Goal: Check status: Check status

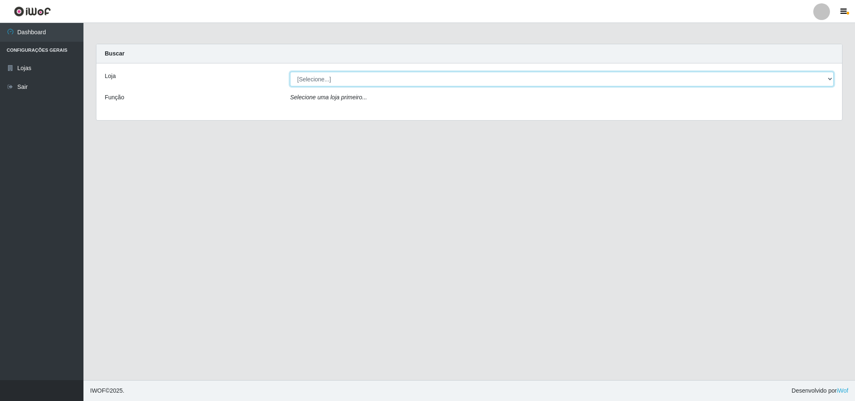
click at [825, 81] on select "[Selecione...] Bemais Supermercados - B11 Manaíra" at bounding box center [562, 79] width 544 height 15
select select "409"
click at [290, 72] on select "[Selecione...] Bemais Supermercados - B11 Manaíra" at bounding box center [562, 79] width 544 height 15
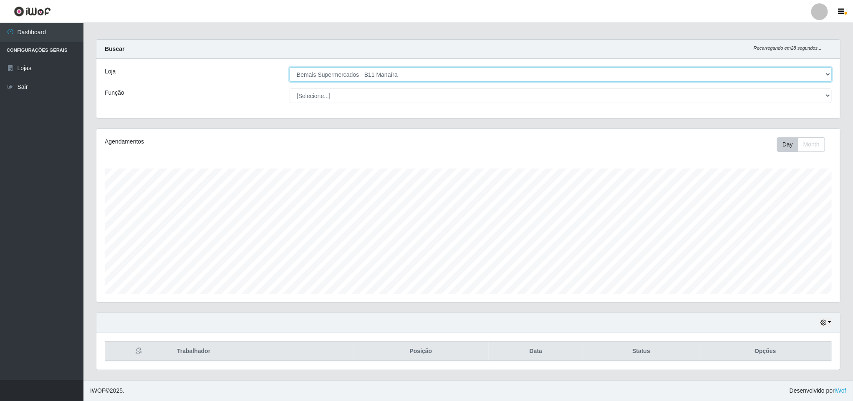
scroll to position [7, 0]
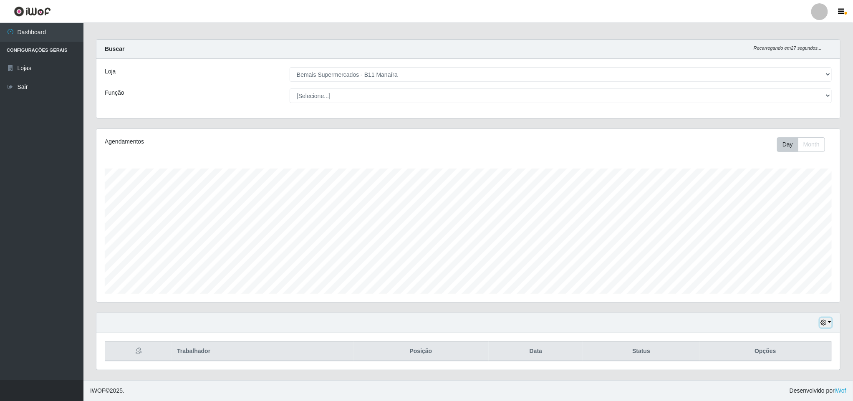
click at [829, 320] on button "button" at bounding box center [826, 323] width 12 height 10
click at [803, 286] on button "1 Semana" at bounding box center [798, 291] width 66 height 18
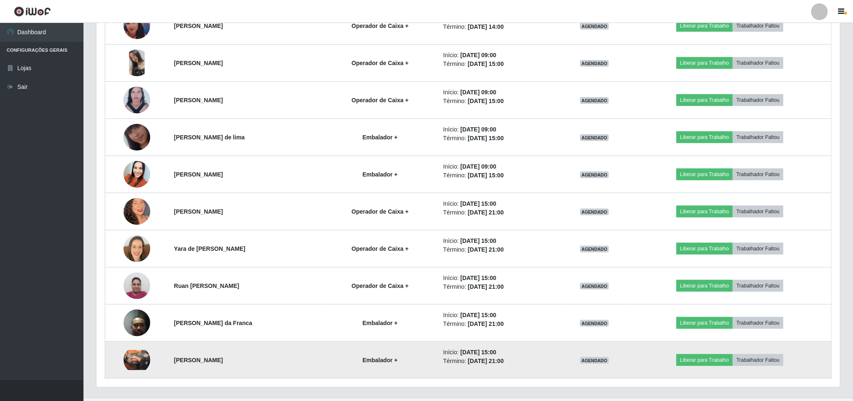
scroll to position [380, 0]
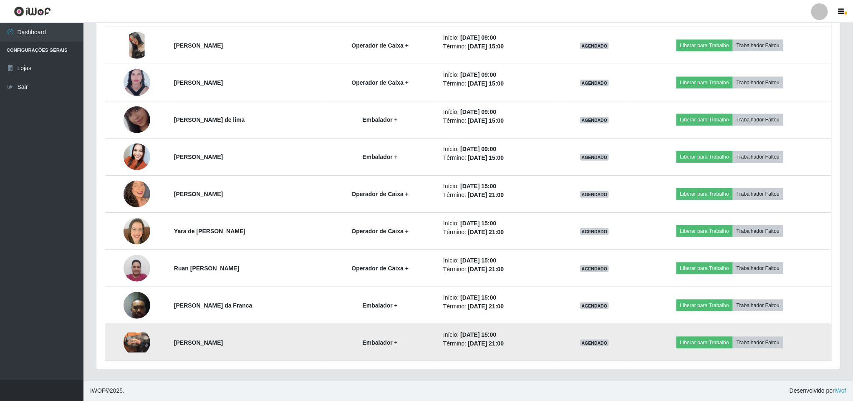
click at [124, 334] on img at bounding box center [137, 343] width 27 height 20
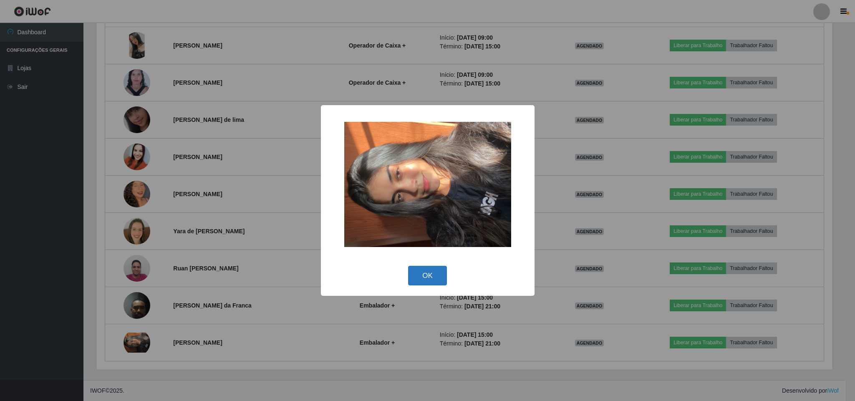
click at [426, 277] on button "OK" at bounding box center [427, 276] width 39 height 20
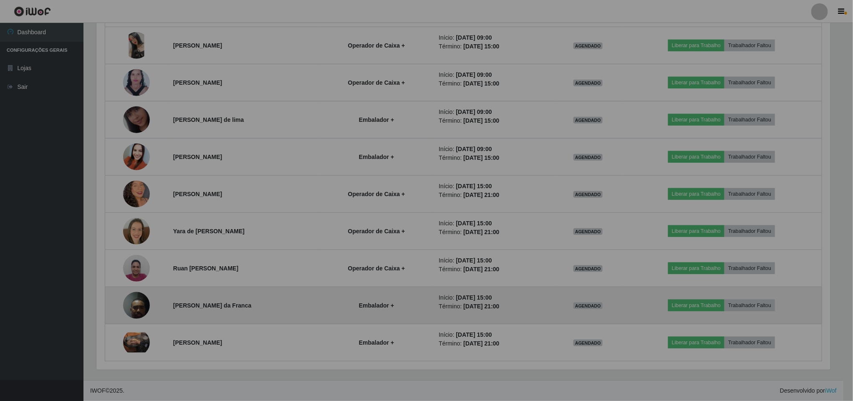
scroll to position [174, 743]
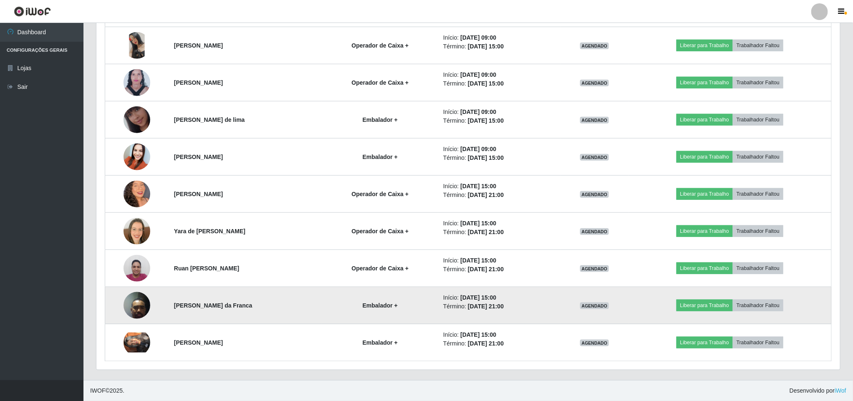
click at [131, 300] on img at bounding box center [137, 305] width 27 height 35
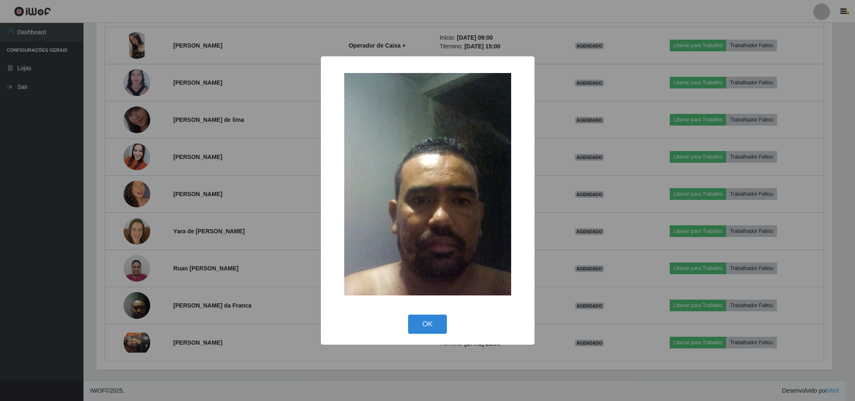
click at [51, 289] on div "× OK Cancel" at bounding box center [427, 200] width 855 height 401
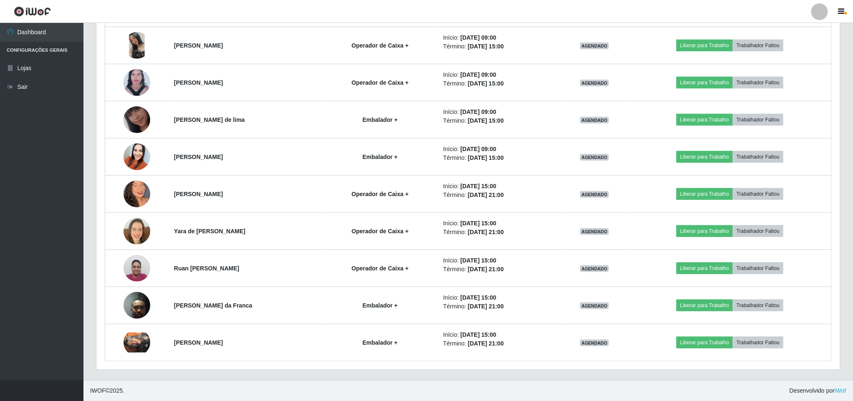
scroll to position [174, 743]
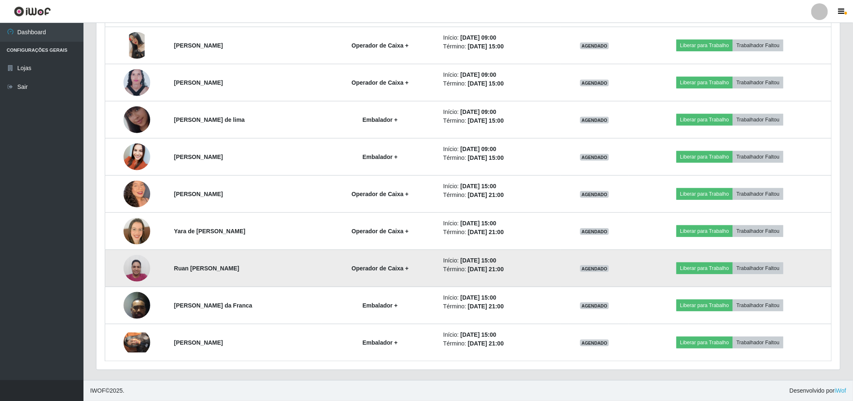
click at [129, 268] on img at bounding box center [137, 267] width 27 height 35
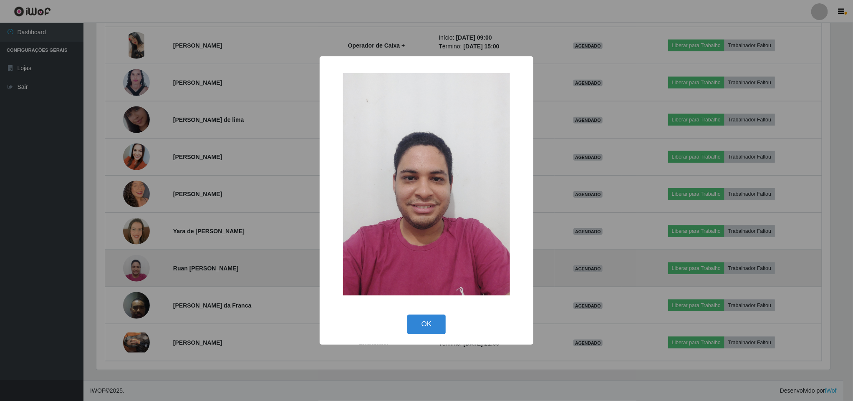
scroll to position [174, 736]
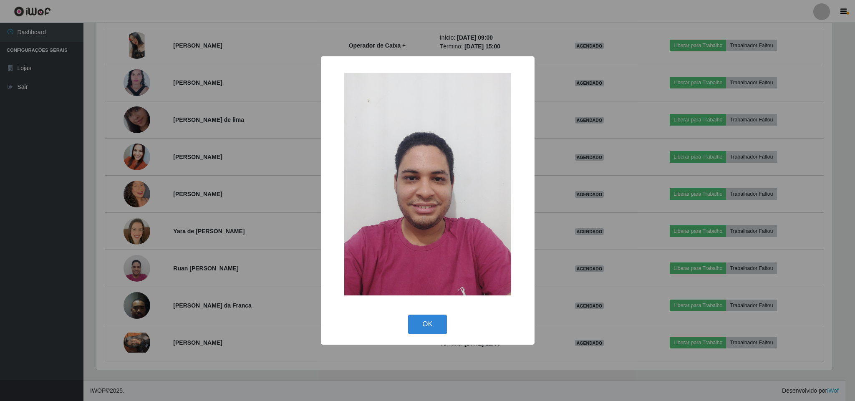
click at [53, 272] on div "× OK Cancel" at bounding box center [427, 200] width 855 height 401
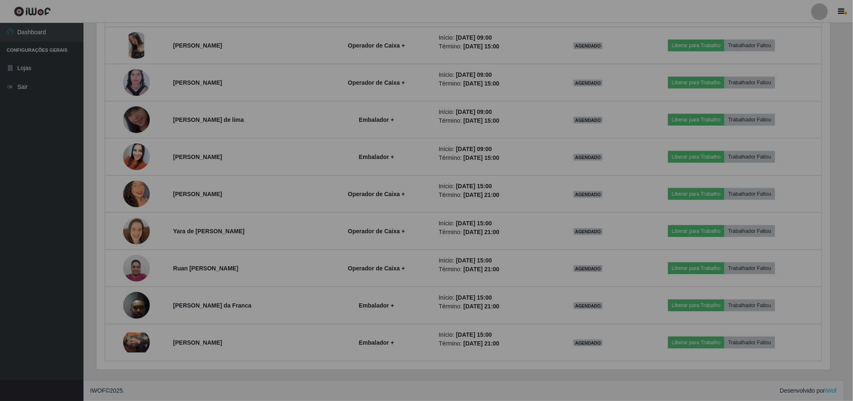
scroll to position [174, 743]
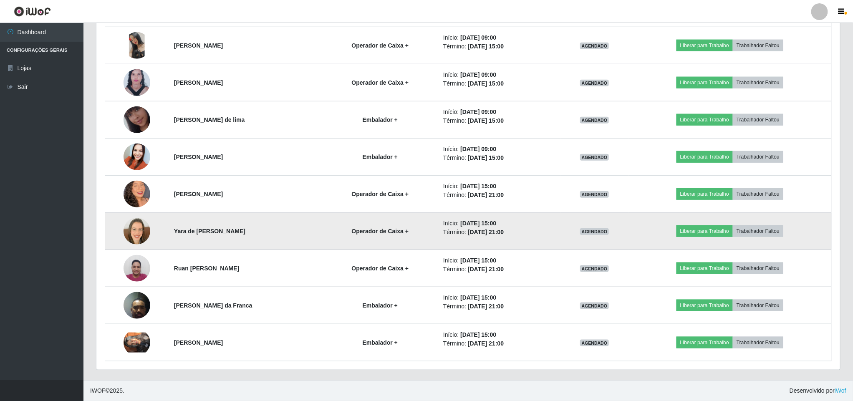
click at [134, 237] on img at bounding box center [137, 231] width 27 height 27
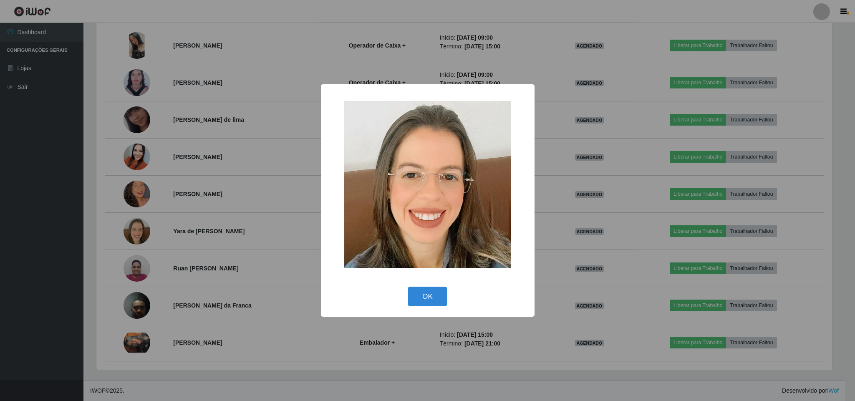
click at [75, 248] on div "× OK Cancel" at bounding box center [427, 200] width 855 height 401
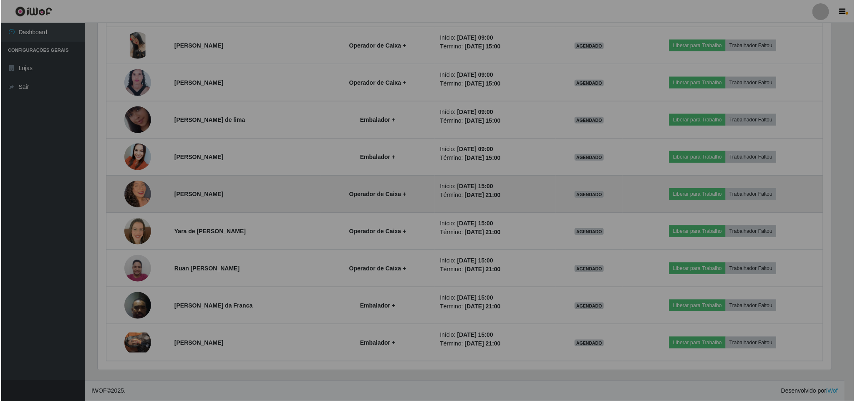
scroll to position [174, 743]
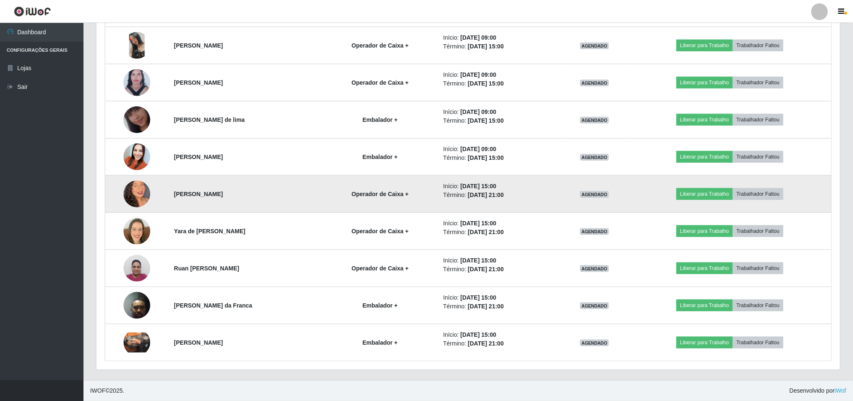
click at [136, 195] on img at bounding box center [137, 194] width 27 height 48
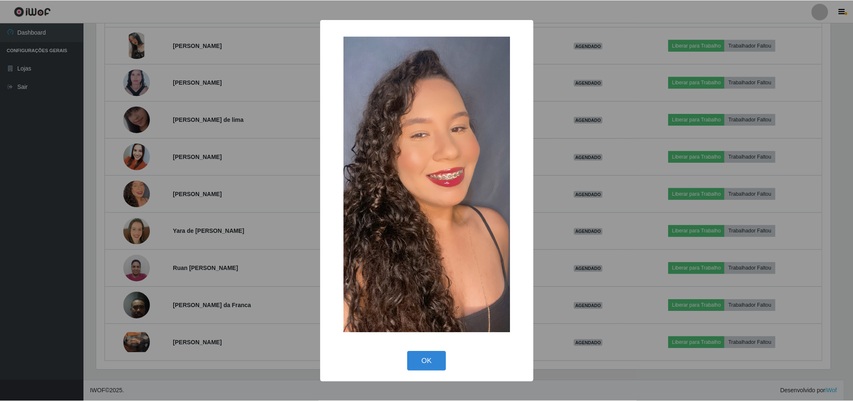
scroll to position [174, 736]
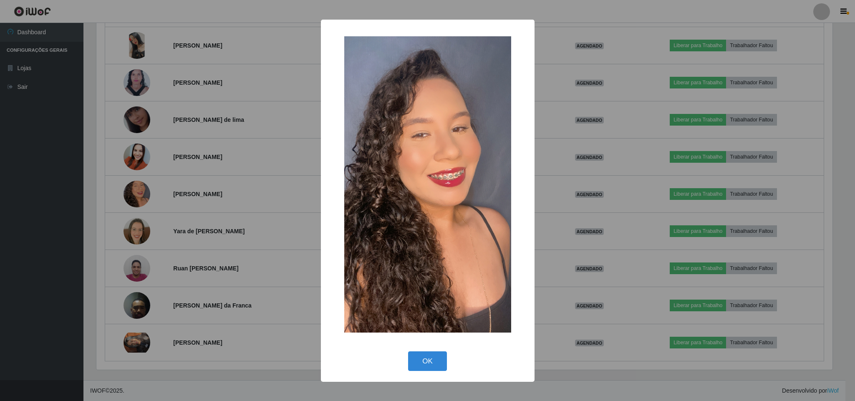
click at [78, 225] on div "× OK Cancel" at bounding box center [427, 200] width 855 height 401
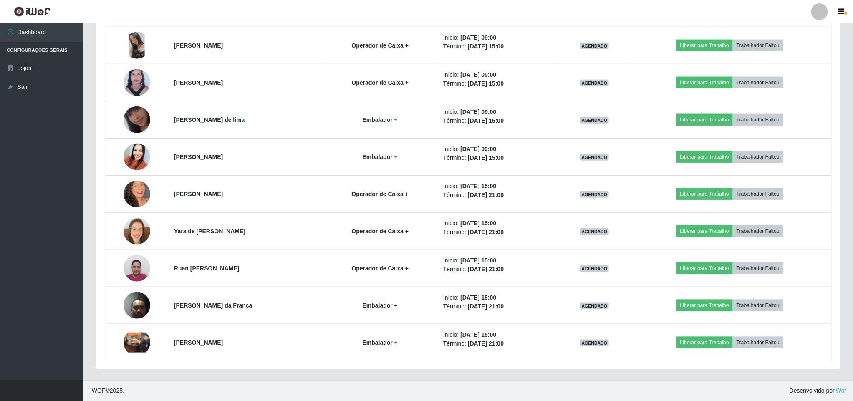
scroll to position [0, 0]
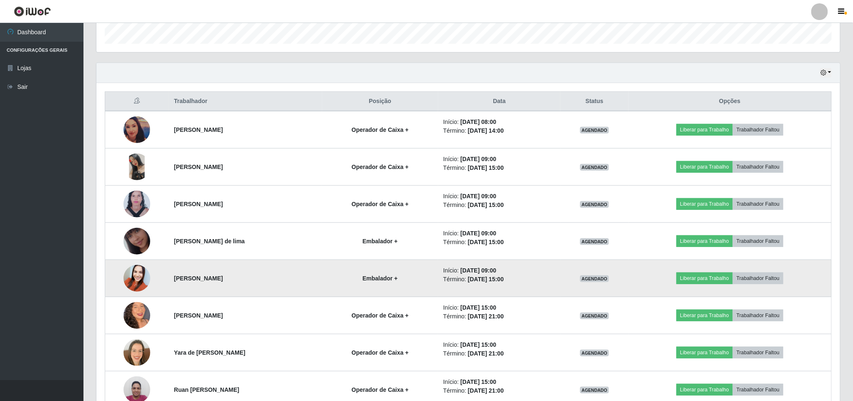
click at [136, 275] on img at bounding box center [137, 277] width 27 height 35
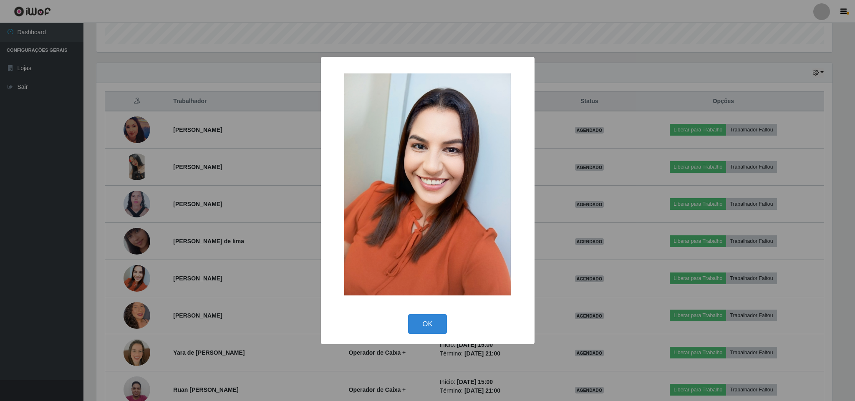
click at [62, 268] on div "× OK Cancel" at bounding box center [427, 200] width 855 height 401
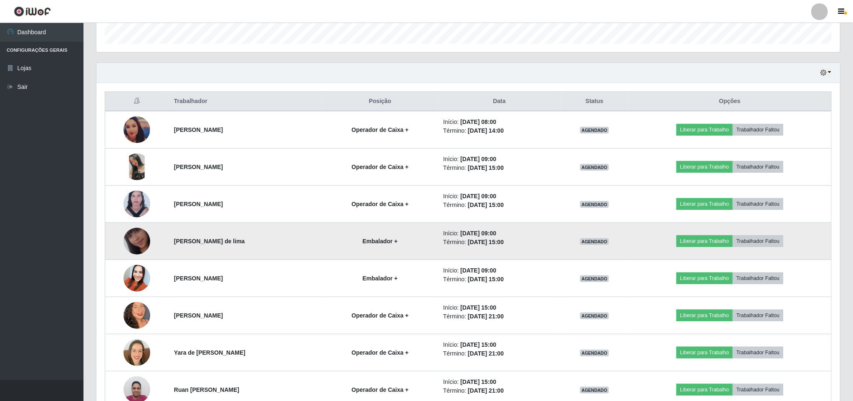
click at [133, 242] on img at bounding box center [137, 241] width 27 height 48
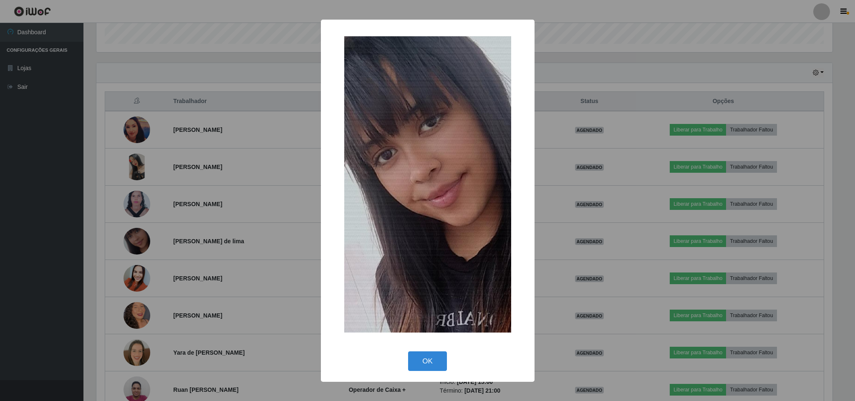
click at [52, 252] on div "× OK Cancel" at bounding box center [427, 200] width 855 height 401
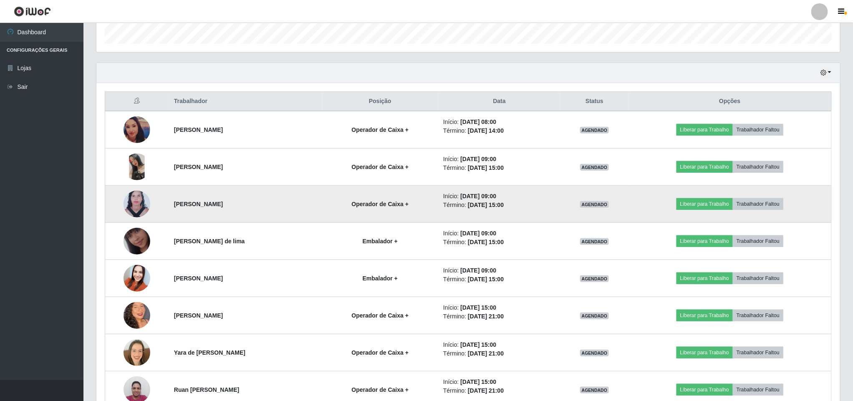
click at [128, 208] on img at bounding box center [137, 204] width 27 height 36
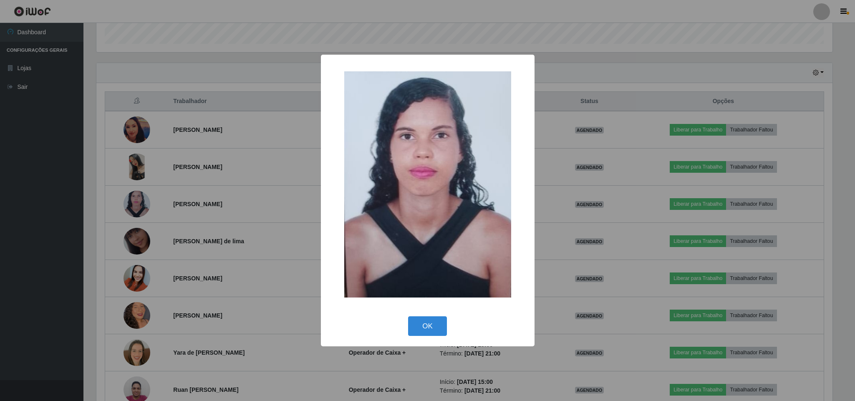
click at [53, 237] on div "× OK Cancel" at bounding box center [427, 200] width 855 height 401
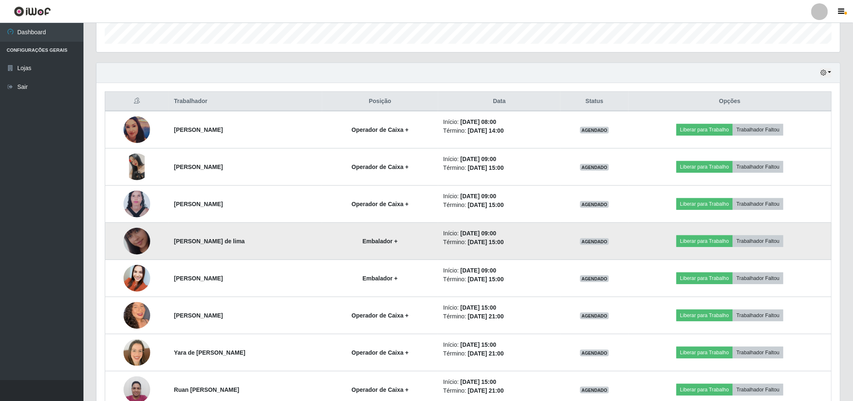
click at [130, 247] on img at bounding box center [137, 241] width 27 height 48
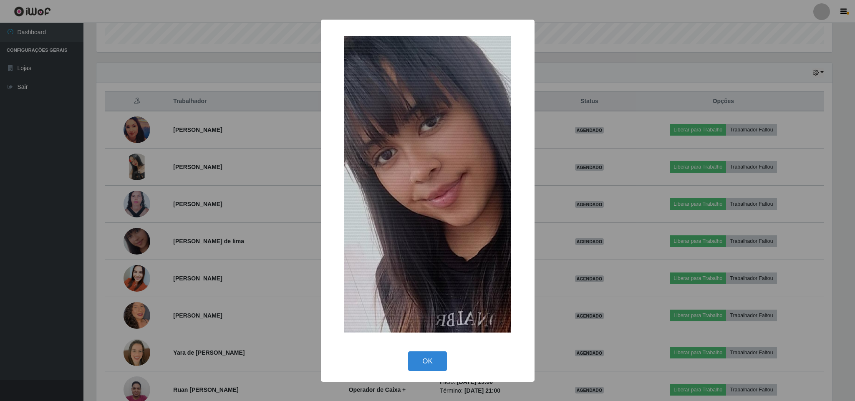
click at [80, 225] on div "× OK Cancel" at bounding box center [427, 200] width 855 height 401
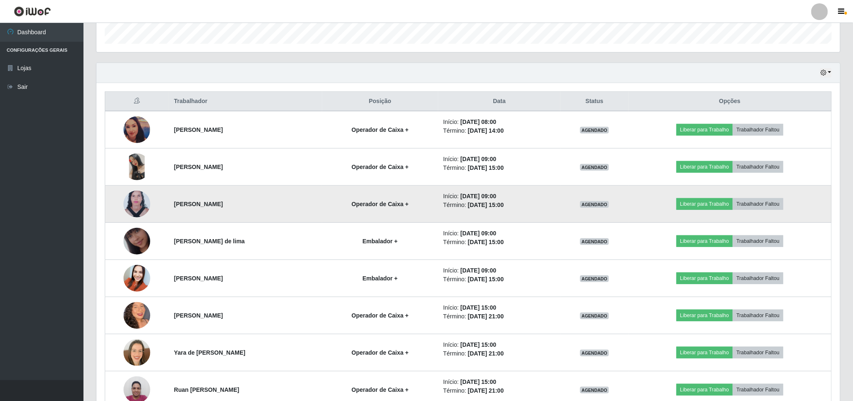
click at [134, 212] on img at bounding box center [137, 204] width 27 height 36
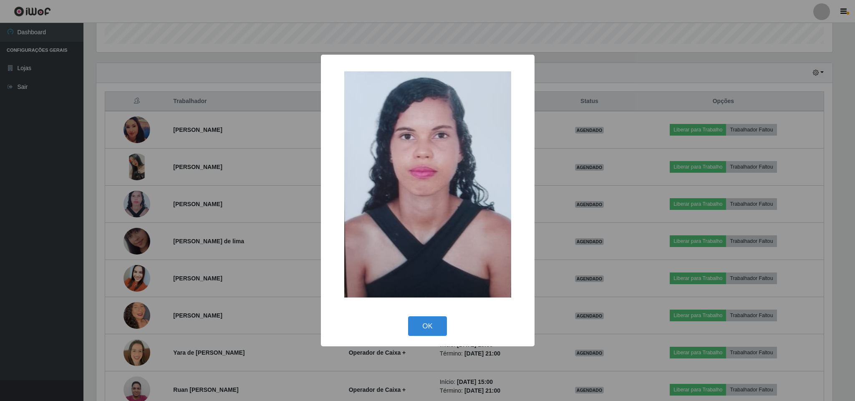
click at [79, 207] on div "× OK Cancel" at bounding box center [427, 200] width 855 height 401
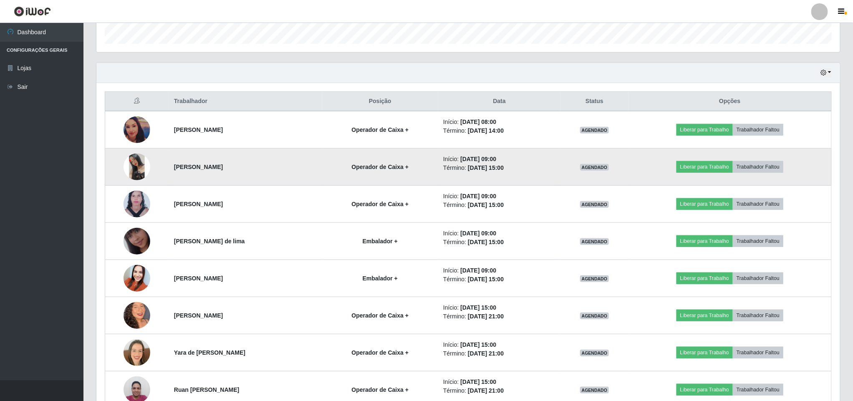
click at [138, 173] on img at bounding box center [137, 167] width 27 height 27
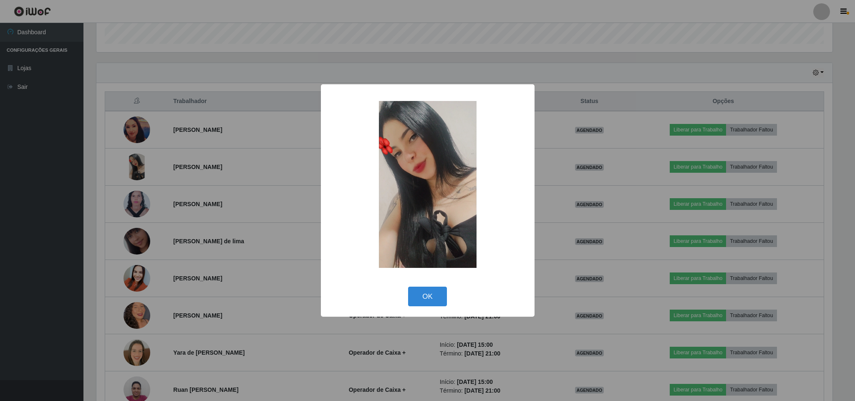
click at [52, 209] on div "× OK Cancel" at bounding box center [427, 200] width 855 height 401
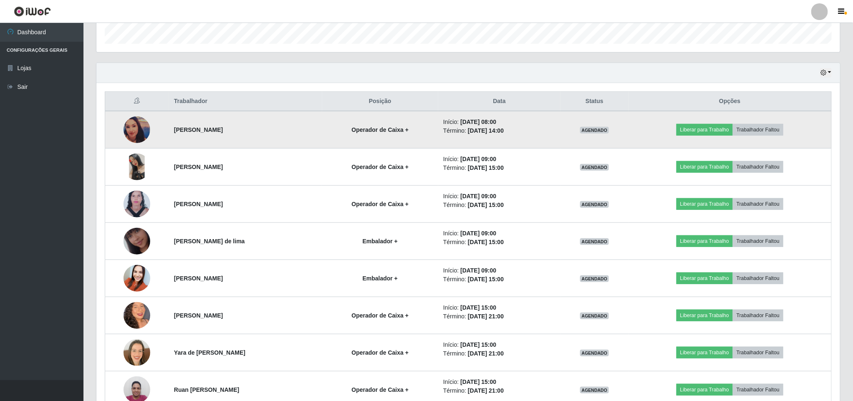
click at [131, 131] on img at bounding box center [137, 129] width 27 height 27
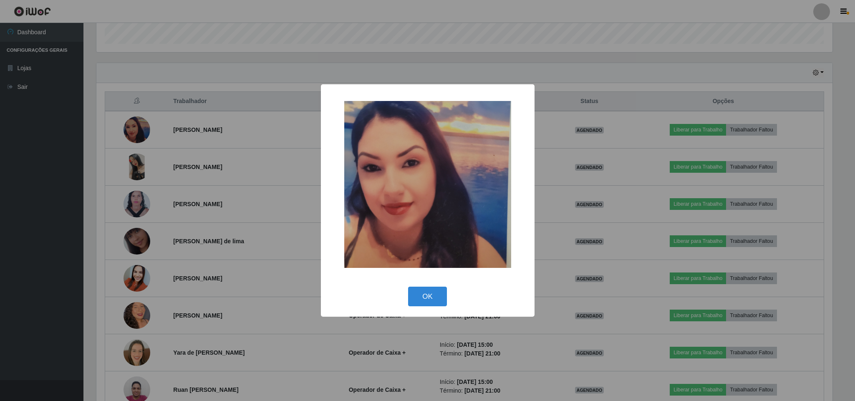
click at [63, 169] on div "× OK Cancel" at bounding box center [427, 200] width 855 height 401
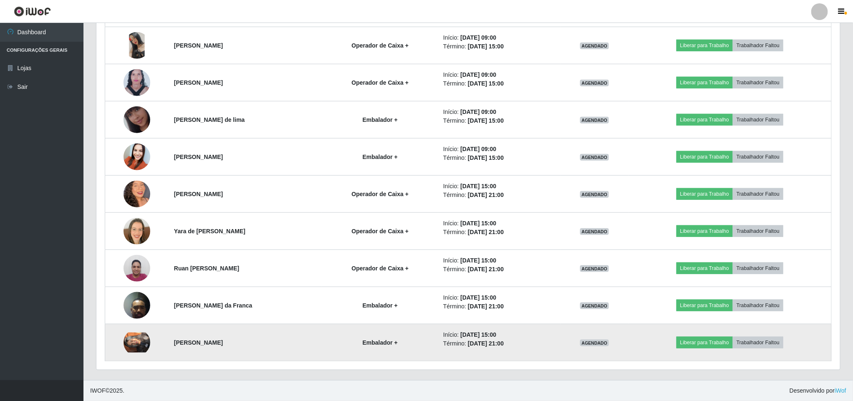
click at [135, 338] on img at bounding box center [137, 343] width 27 height 20
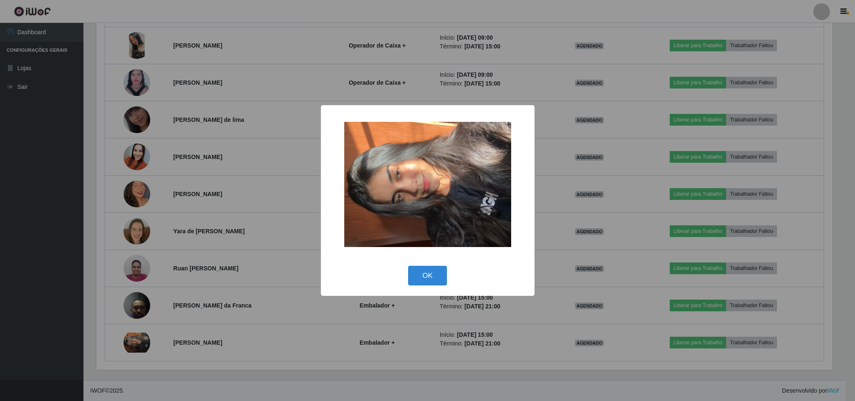
click at [49, 288] on div "× OK Cancel" at bounding box center [427, 200] width 855 height 401
